Goal: Information Seeking & Learning: Find specific page/section

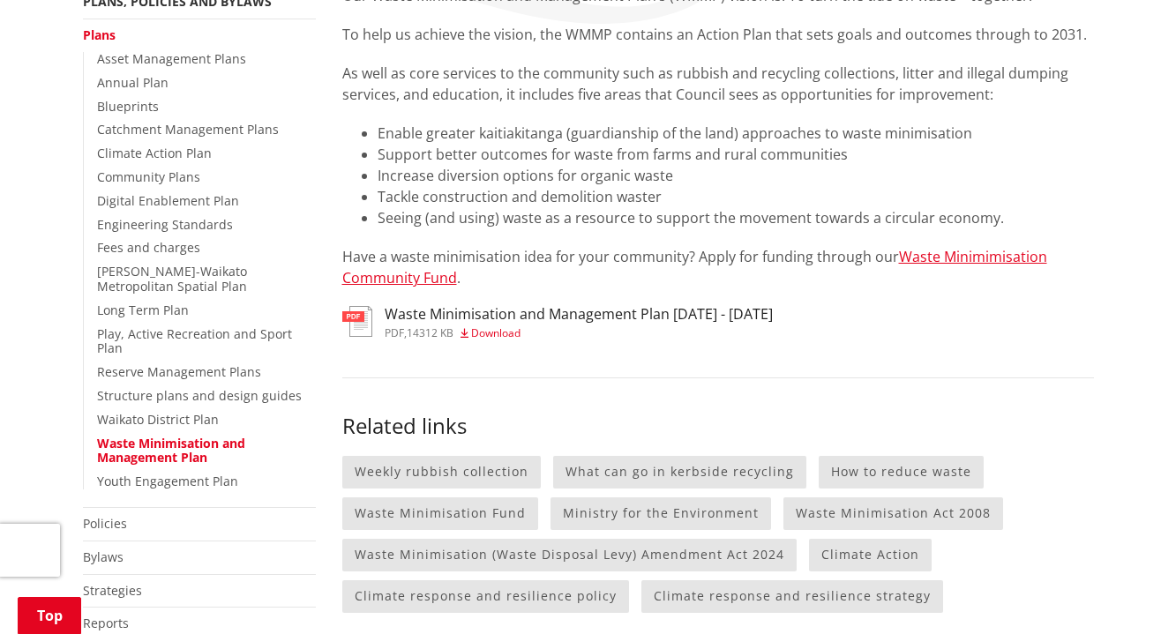
scroll to position [423, 0]
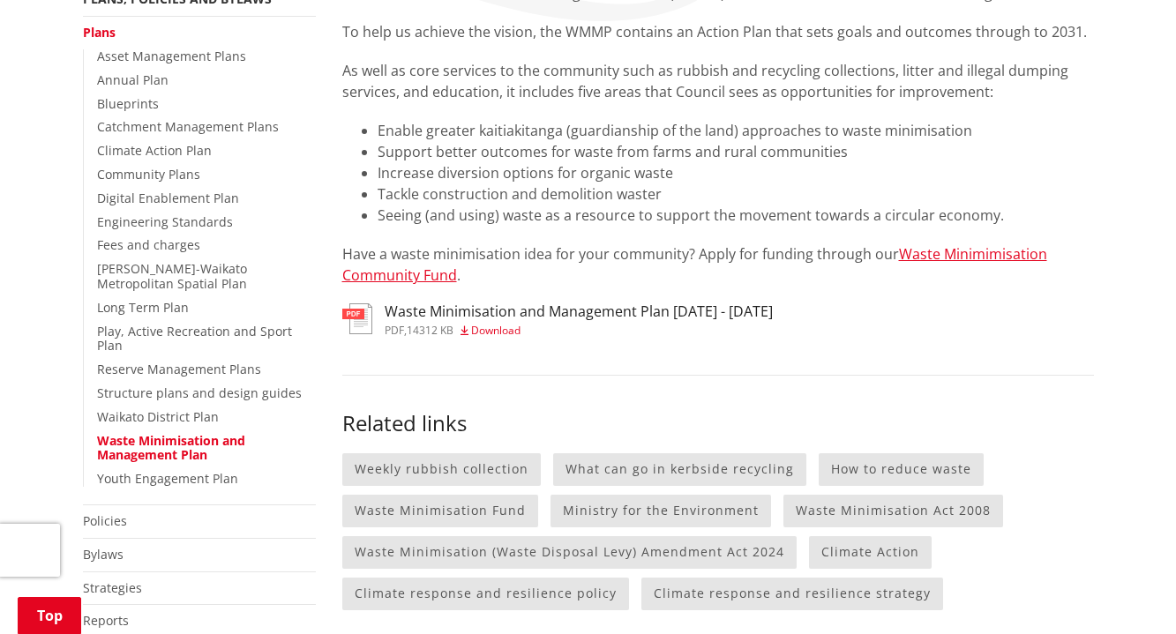
click at [473, 311] on h3 "Waste Minimisation and Management Plan [DATE] - [DATE]" at bounding box center [579, 311] width 388 height 17
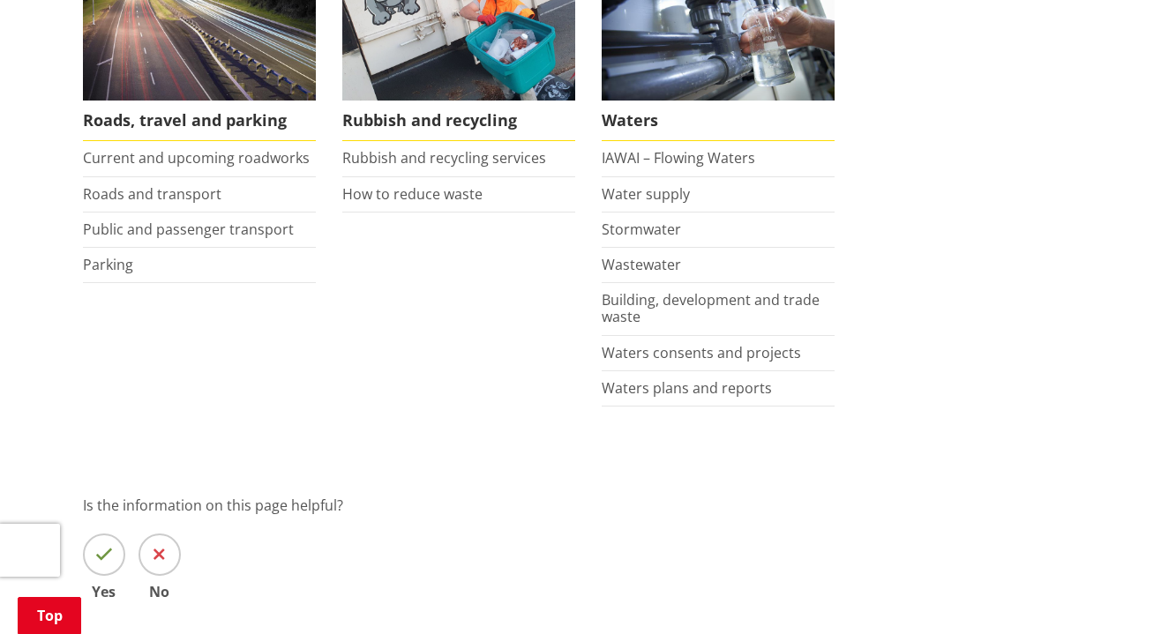
scroll to position [1411, 0]
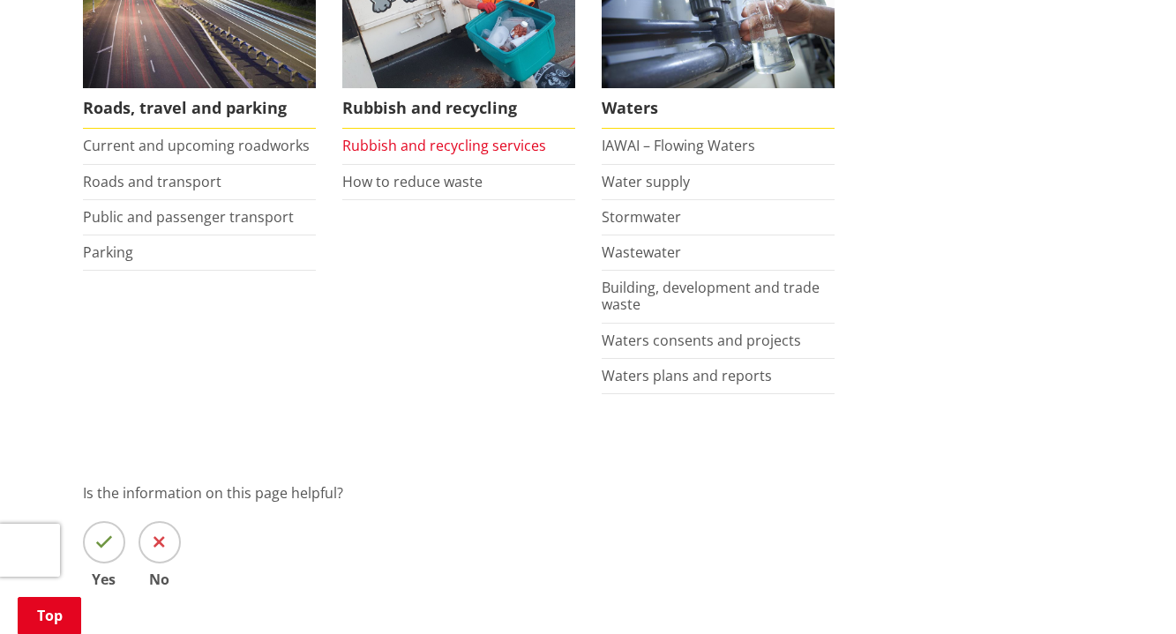
click at [428, 147] on link "Rubbish and recycling services" at bounding box center [444, 145] width 204 height 19
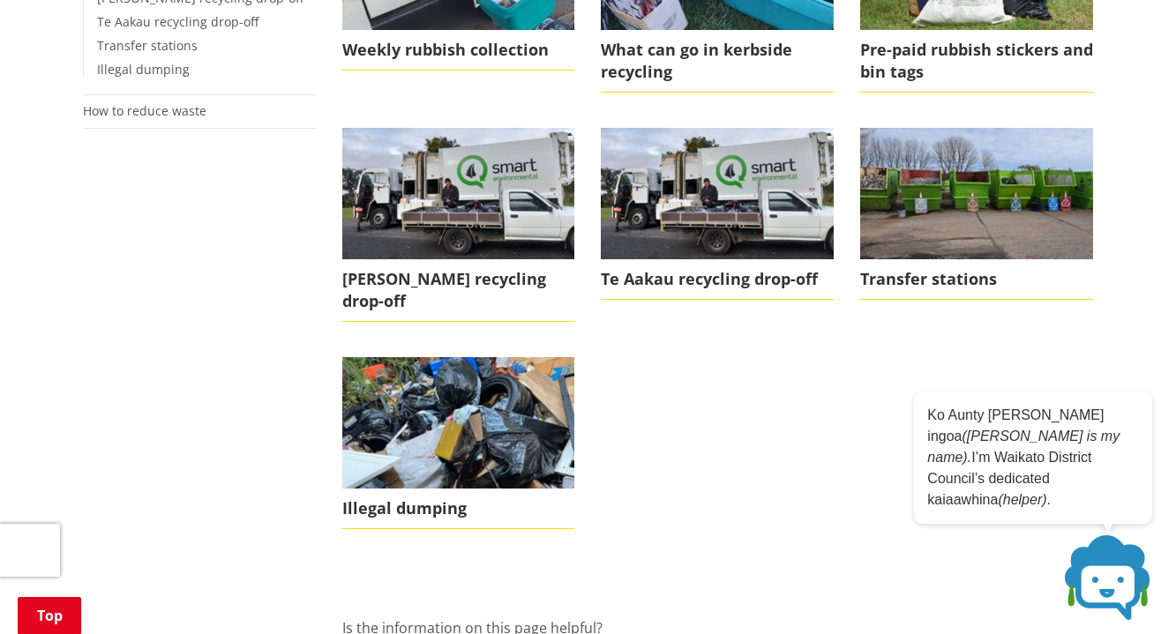
scroll to position [565, 0]
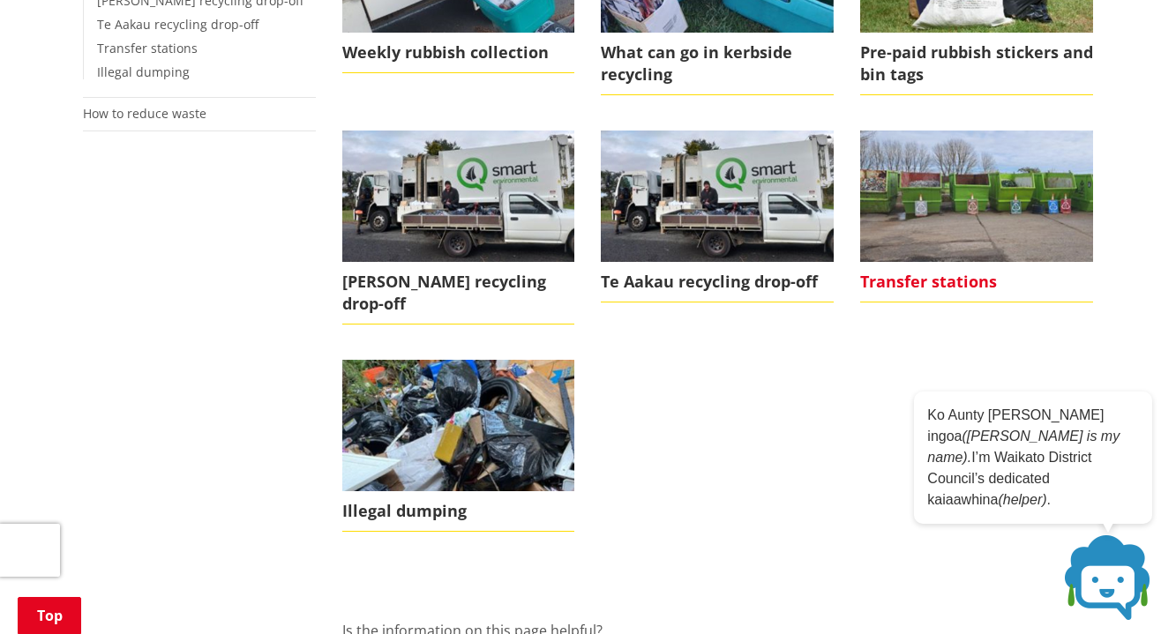
click at [916, 282] on span "Transfer stations" at bounding box center [976, 282] width 233 height 41
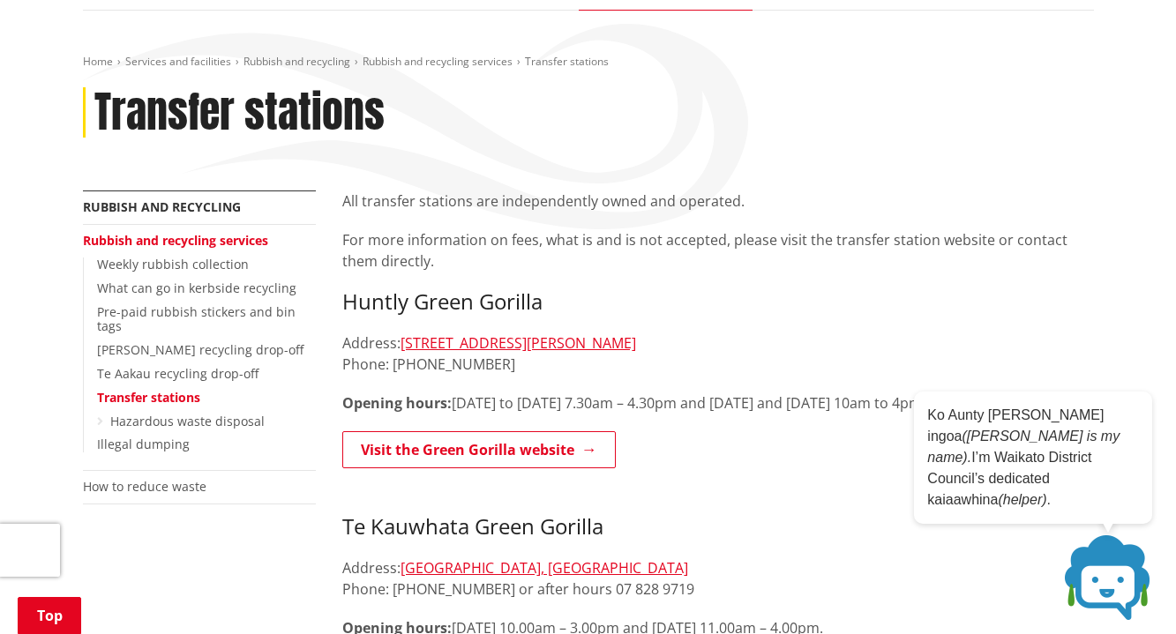
scroll to position [212, 0]
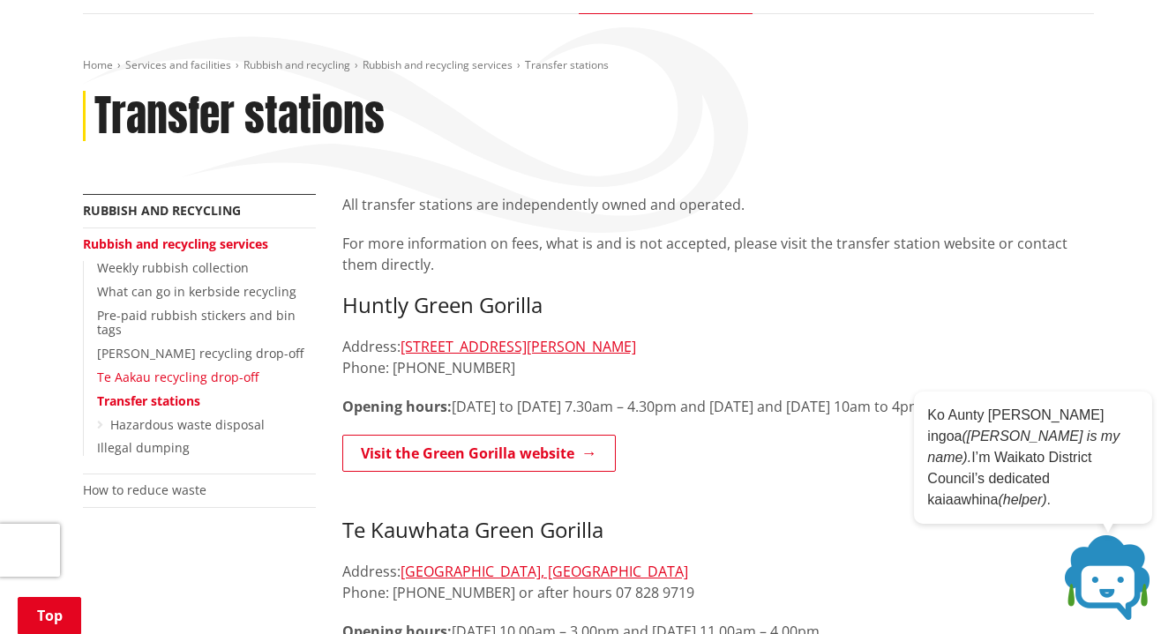
click at [230, 369] on link "Te Aakau recycling drop-off" at bounding box center [177, 377] width 161 height 17
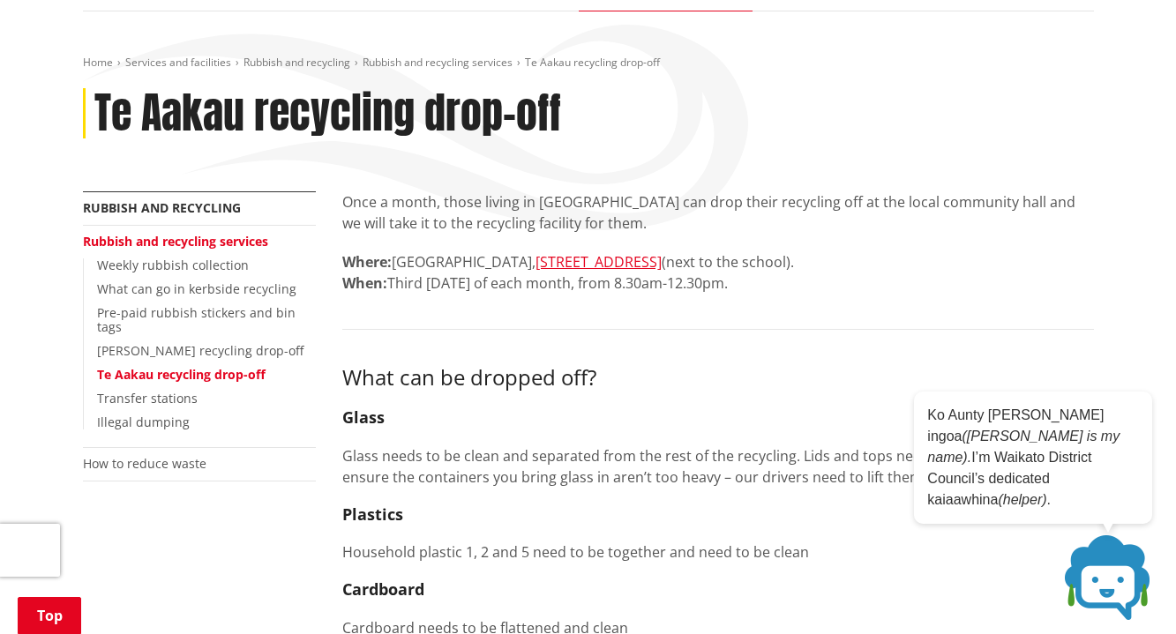
scroll to position [212, 0]
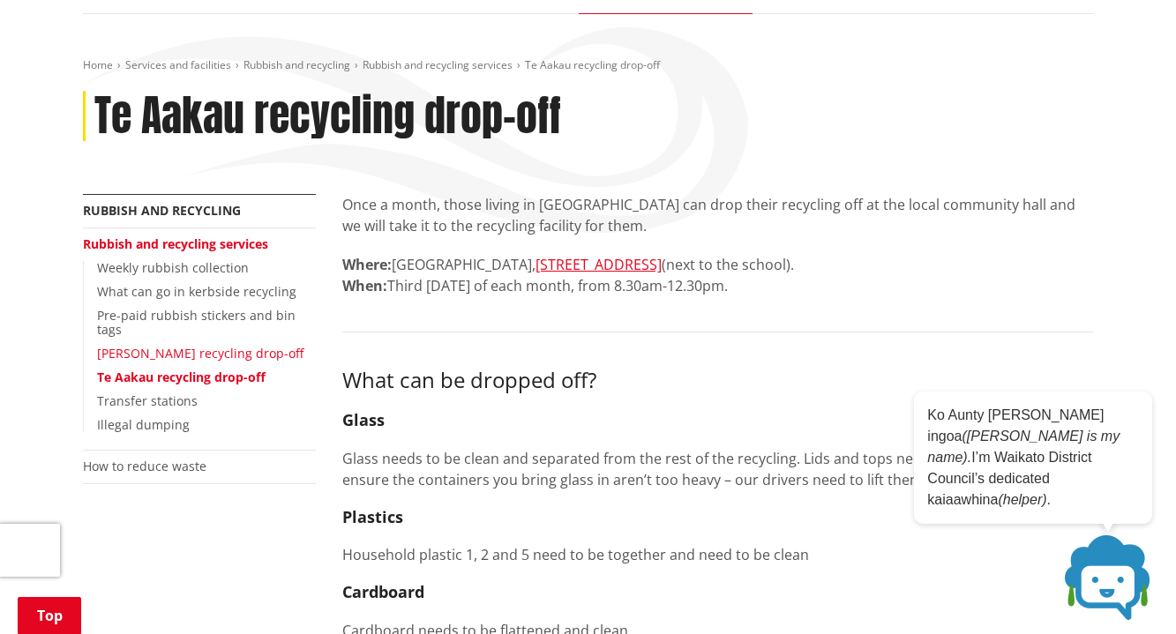
click at [234, 345] on link "[PERSON_NAME] recycling drop-off" at bounding box center [200, 353] width 206 height 17
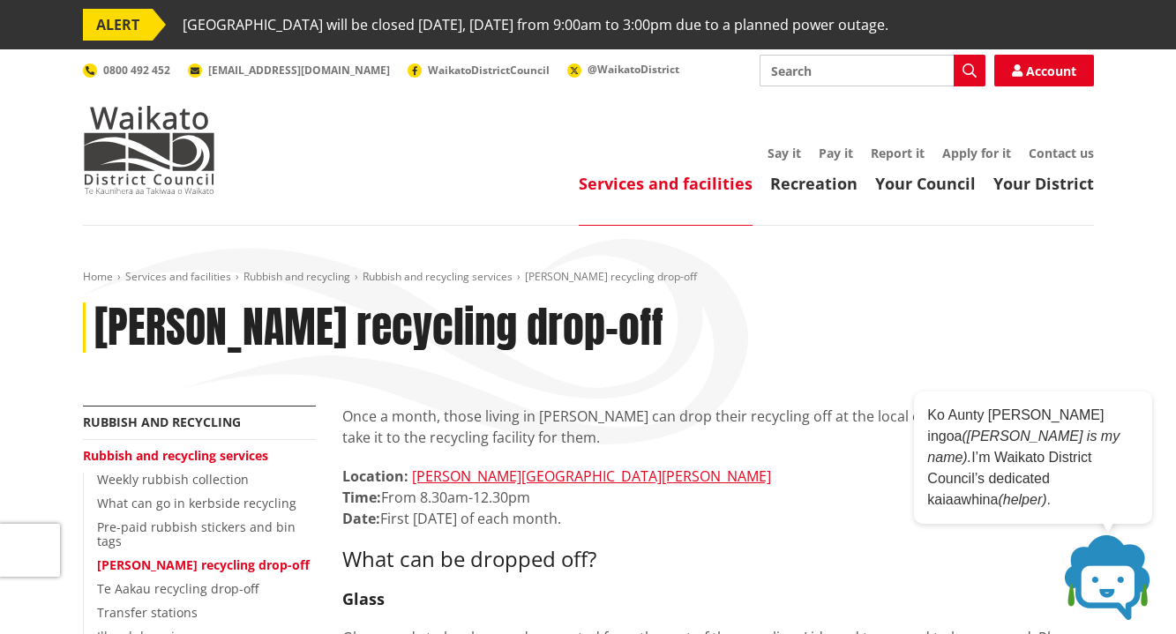
click at [836, 77] on input "Search" at bounding box center [873, 71] width 226 height 32
type input "tuakau"
click at [969, 64] on icon "button" at bounding box center [969, 71] width 14 height 14
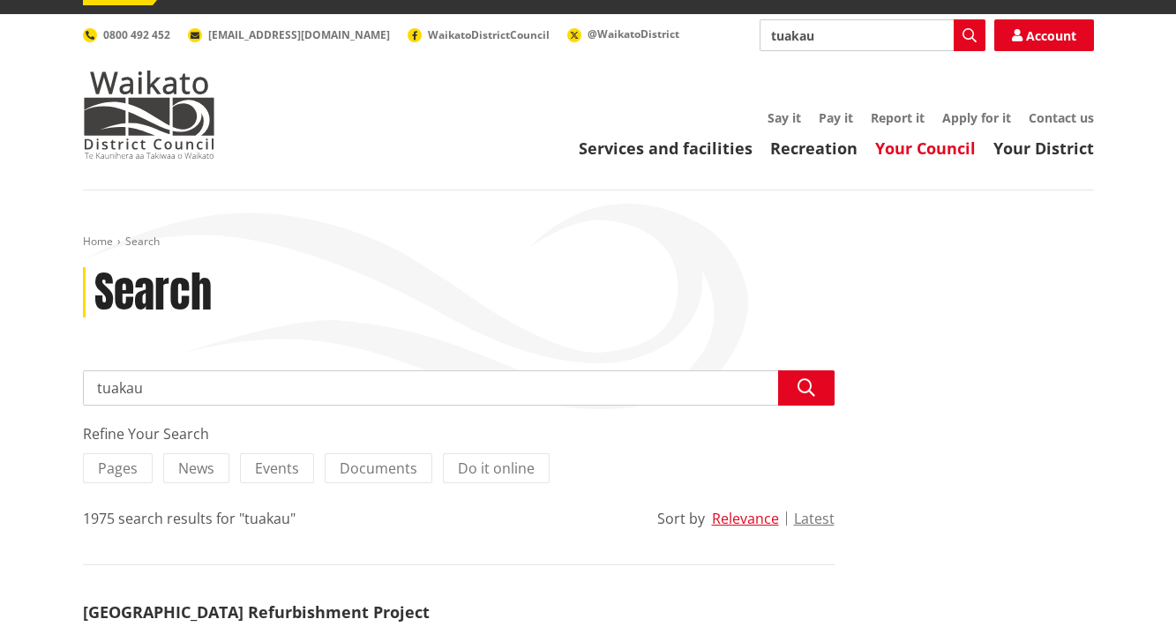
scroll to position [35, 0]
click at [216, 393] on input "tuakau" at bounding box center [459, 388] width 752 height 35
type input "tuakau resource recovery"
click at [795, 381] on button "Search" at bounding box center [806, 388] width 56 height 35
click at [811, 386] on icon "button" at bounding box center [806, 388] width 18 height 18
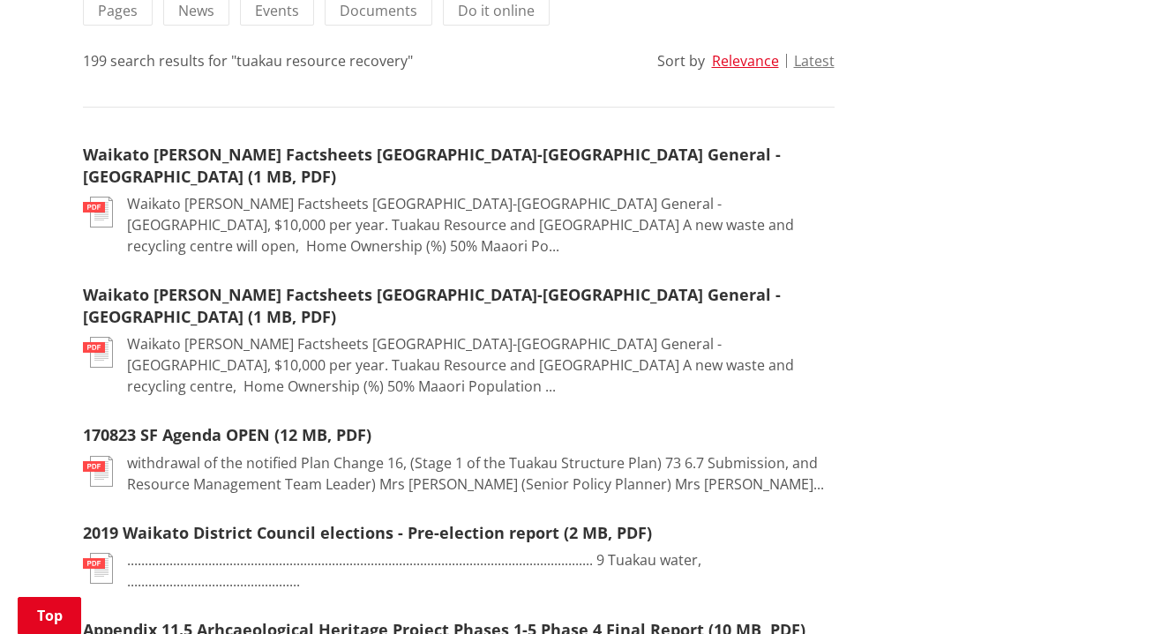
scroll to position [494, 0]
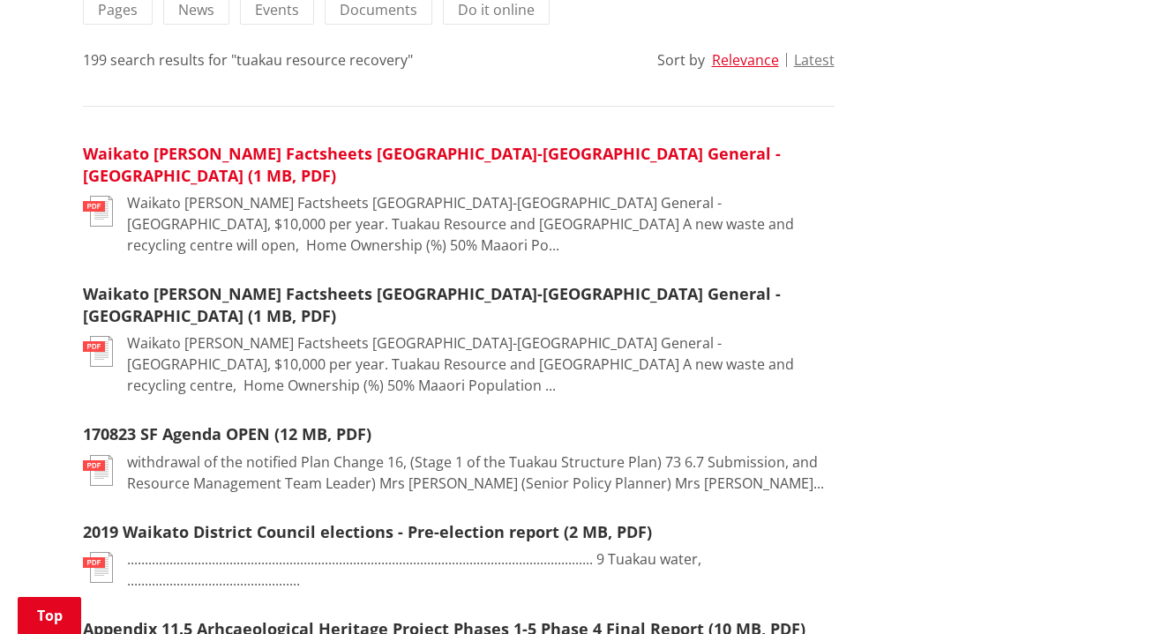
click at [278, 152] on link "Waikato [PERSON_NAME] Factsheets [GEOGRAPHIC_DATA]-[GEOGRAPHIC_DATA] General - …" at bounding box center [432, 164] width 698 height 43
